Goal: Navigation & Orientation: Find specific page/section

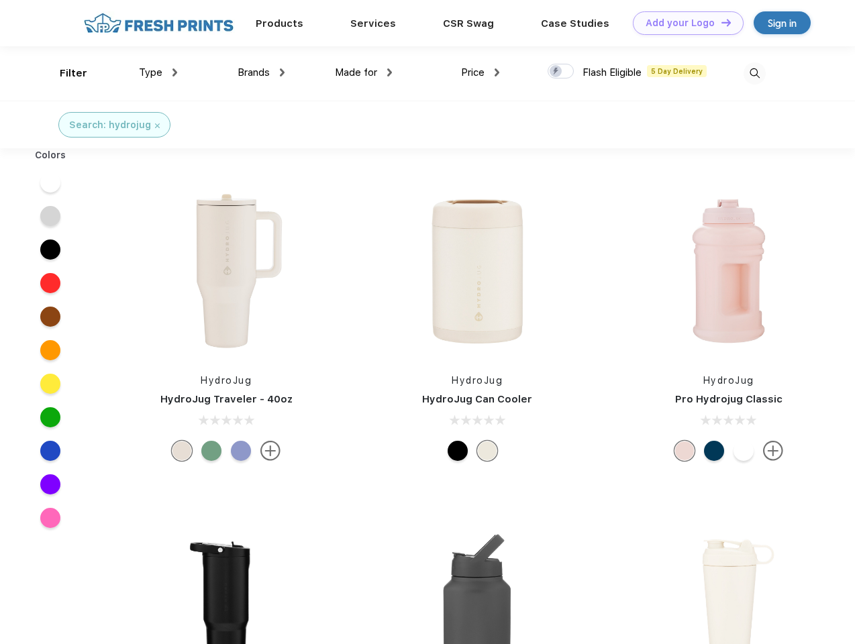
scroll to position [1, 0]
click at [683, 23] on link "Add your Logo Design Tool" at bounding box center [688, 22] width 111 height 23
click at [0, 0] on div "Design Tool" at bounding box center [0, 0] width 0 height 0
click at [720, 22] on link "Add your Logo Design Tool" at bounding box center [688, 22] width 111 height 23
click at [64, 73] on div "Filter" at bounding box center [74, 73] width 28 height 15
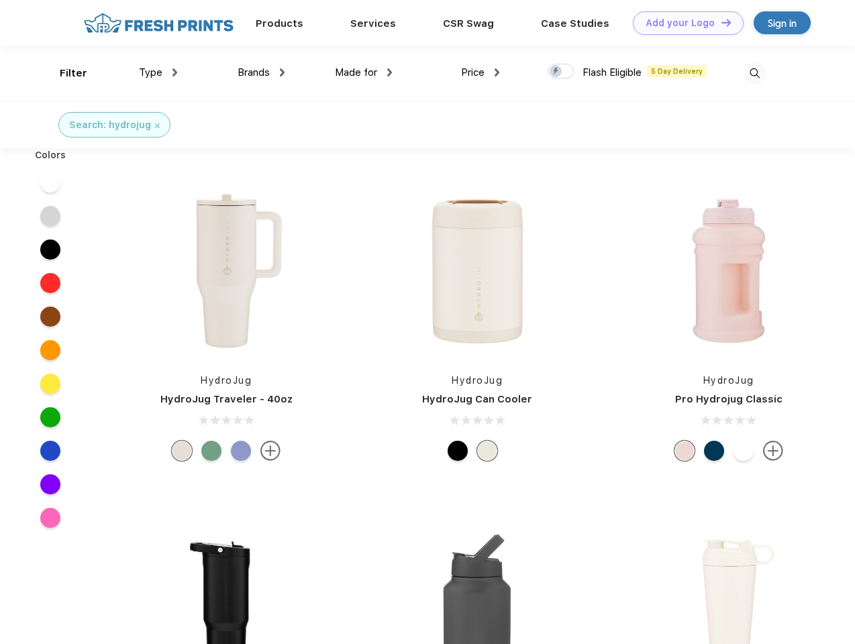
click at [158, 72] on span "Type" at bounding box center [150, 72] width 23 height 12
click at [261, 72] on span "Brands" at bounding box center [254, 72] width 32 height 12
click at [364, 72] on span "Made for" at bounding box center [356, 72] width 42 height 12
click at [481, 72] on span "Price" at bounding box center [472, 72] width 23 height 12
click at [561, 72] on div at bounding box center [561, 71] width 26 height 15
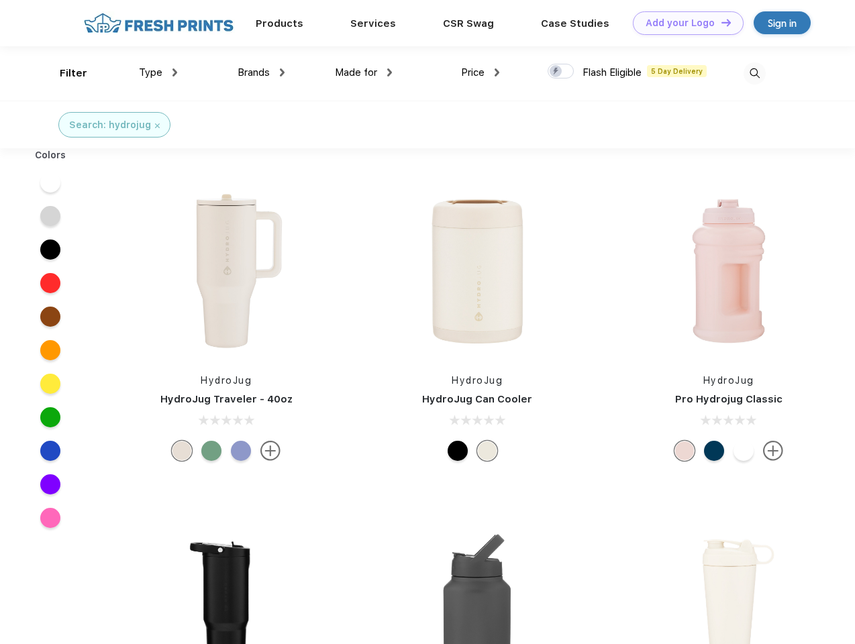
click at [556, 72] on input "checkbox" at bounding box center [552, 67] width 9 height 9
click at [754, 73] on img at bounding box center [755, 73] width 22 height 22
